Goal: Transaction & Acquisition: Purchase product/service

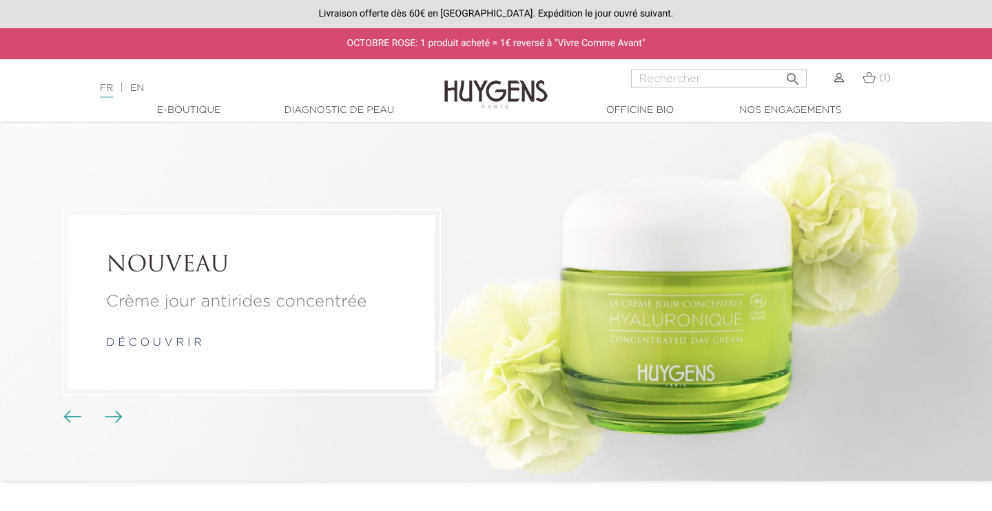
click at [141, 90] on link "EN" at bounding box center [137, 88] width 14 height 10
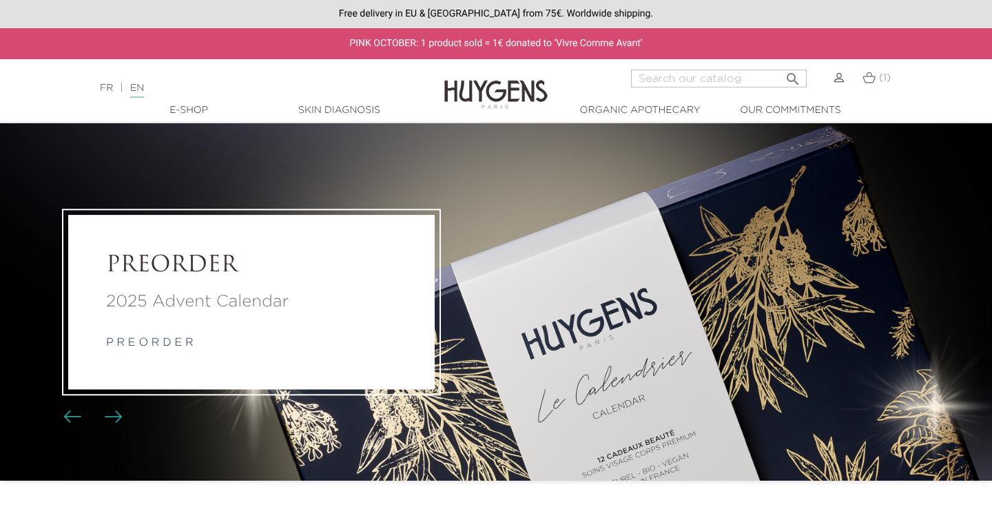
click at [442, 46] on div "PINK OCTOBER: 1 product sold = 1€ donated to ‘Vivre Comme Avant’" at bounding box center [496, 43] width 992 height 31
click at [109, 86] on link "FR" at bounding box center [106, 88] width 13 height 10
click at [884, 80] on span "(1)" at bounding box center [885, 78] width 12 height 10
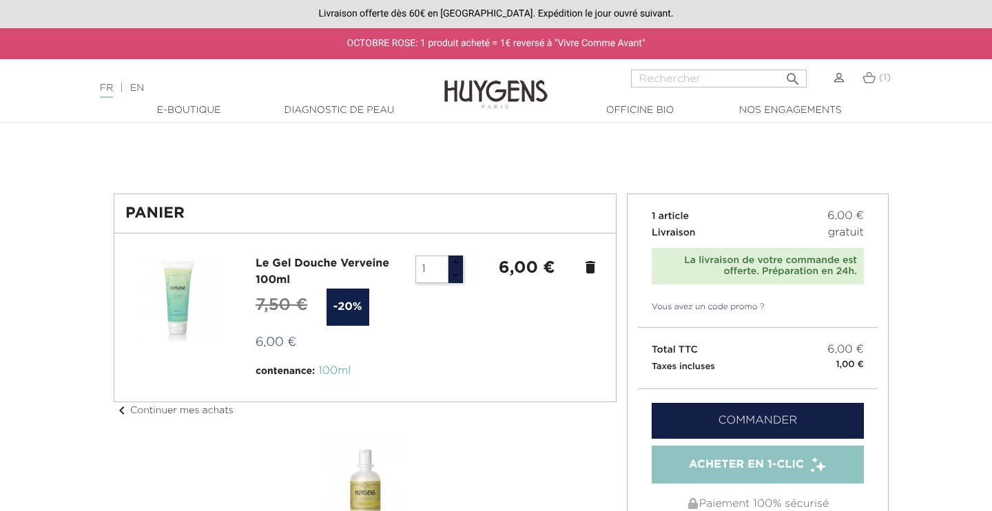
click at [686, 420] on link "Commander" at bounding box center [758, 421] width 212 height 36
